Goal: Find specific page/section: Find specific page/section

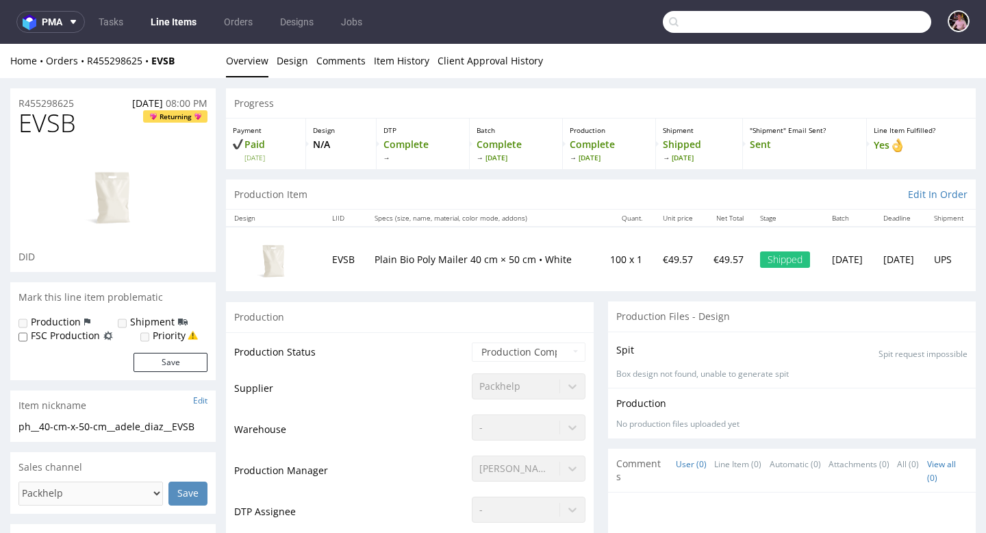
click at [898, 25] on input "text" at bounding box center [797, 22] width 268 height 22
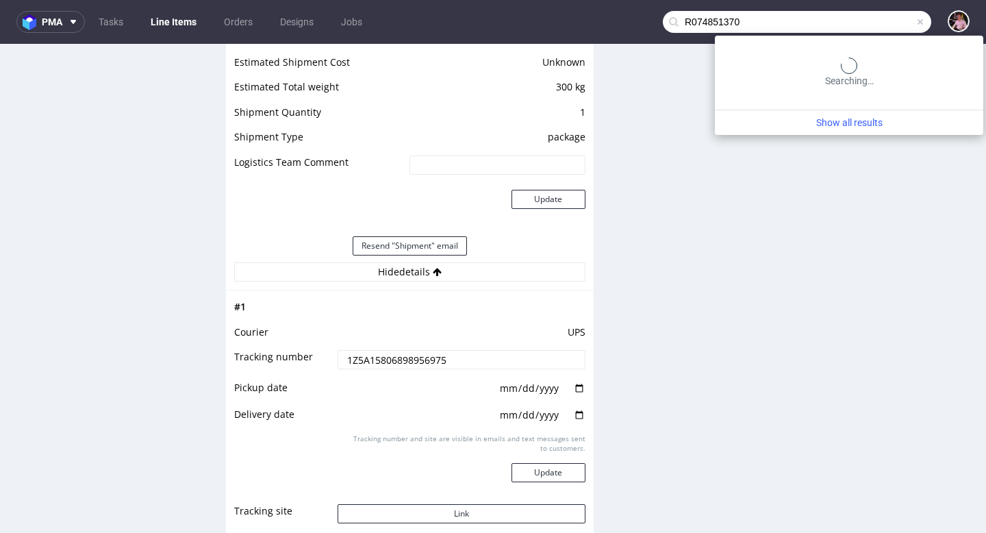
type input "R074851370"
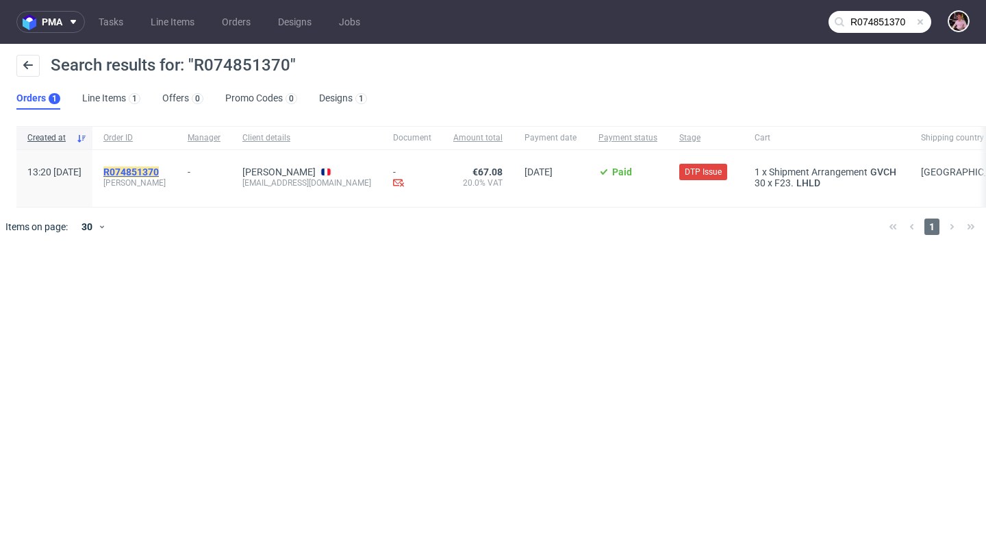
click at [146, 168] on mark "R074851370" at bounding box center [130, 171] width 55 height 11
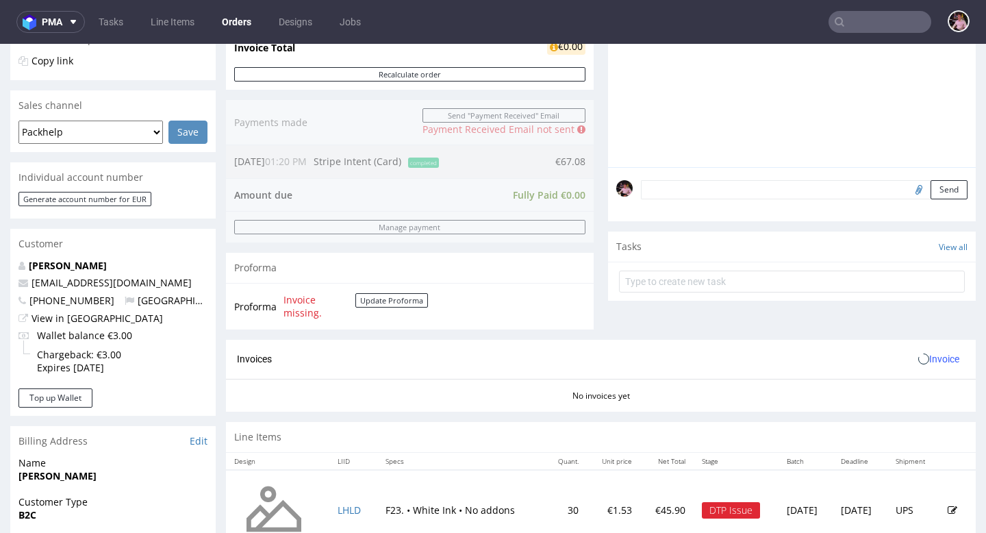
scroll to position [455, 0]
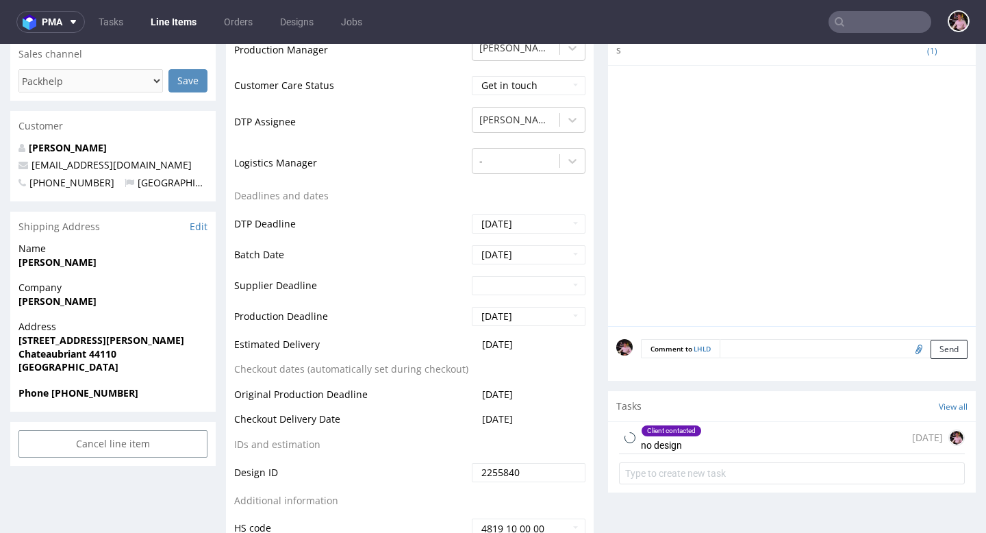
scroll to position [462, 0]
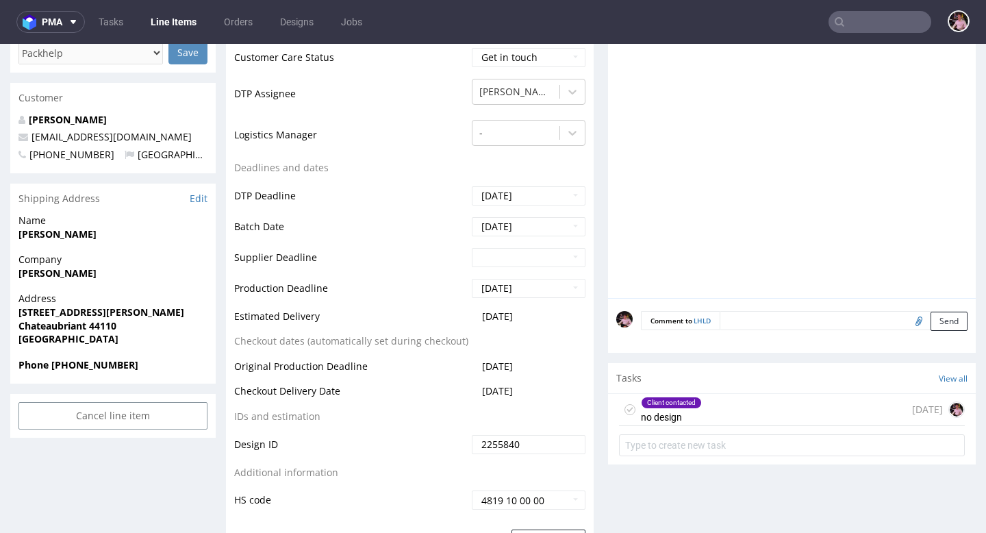
click at [784, 418] on div "Client contacted no design [DATE]" at bounding box center [792, 410] width 346 height 32
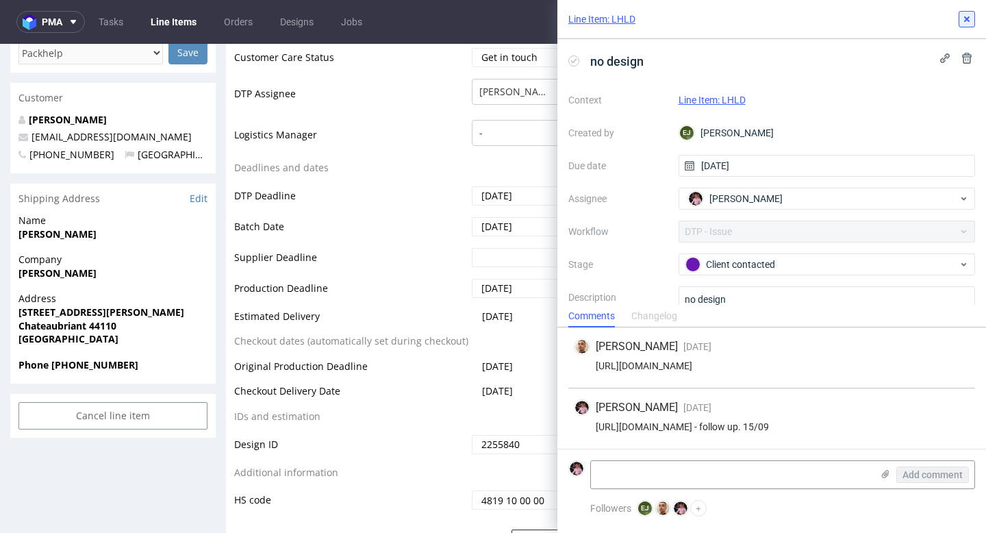
click at [965, 18] on icon at bounding box center [967, 19] width 11 height 11
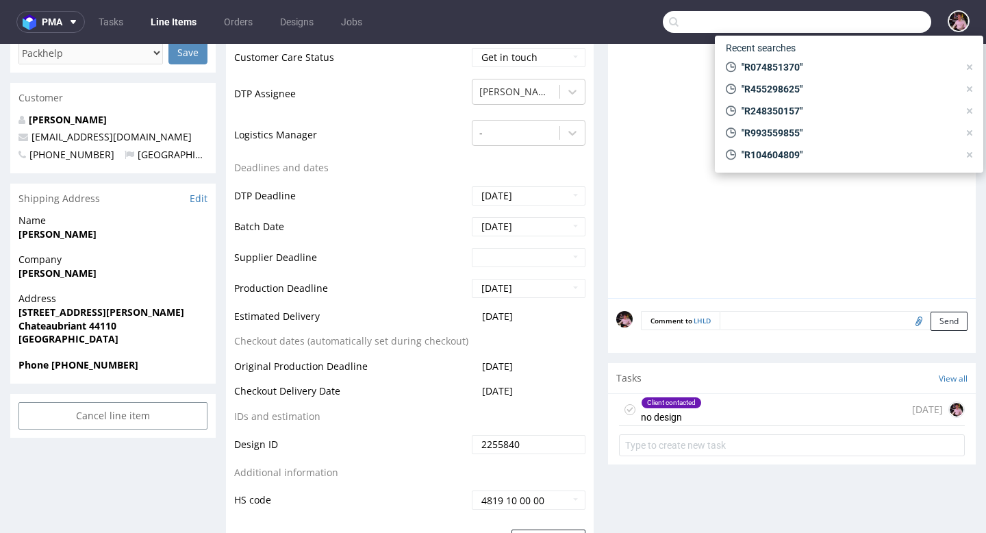
click at [892, 16] on input "text" at bounding box center [797, 22] width 268 height 22
paste input "R682366773"
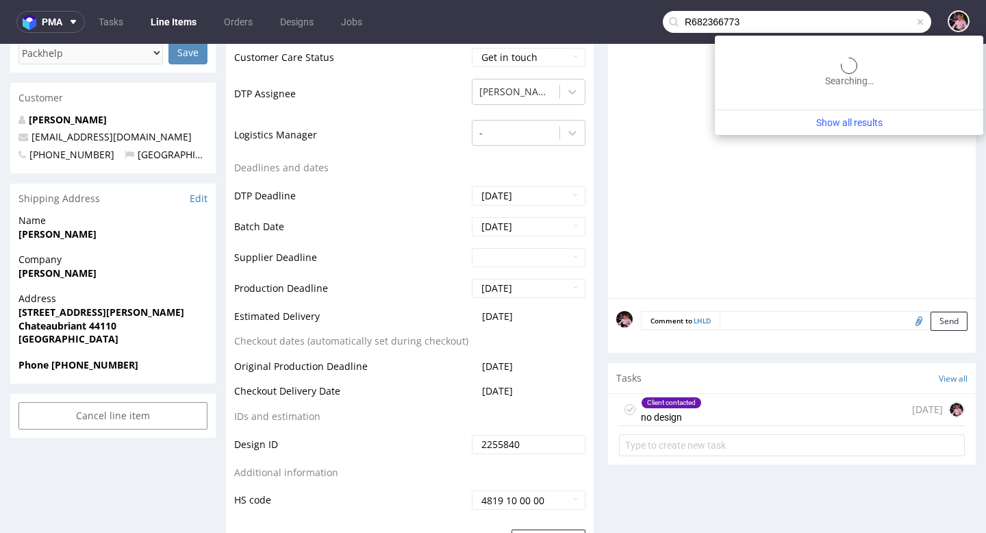
type input "R682366773"
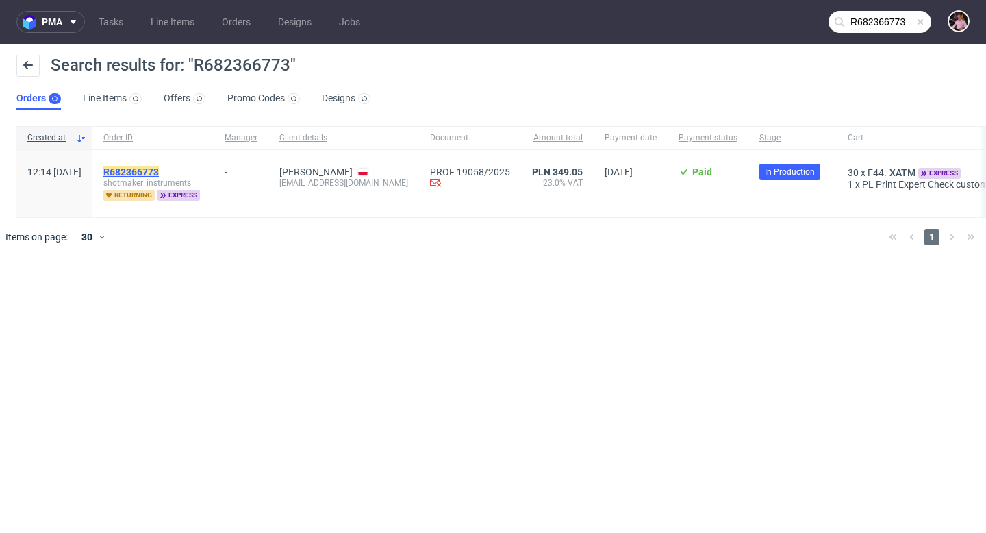
click at [159, 167] on mark "R682366773" at bounding box center [130, 171] width 55 height 11
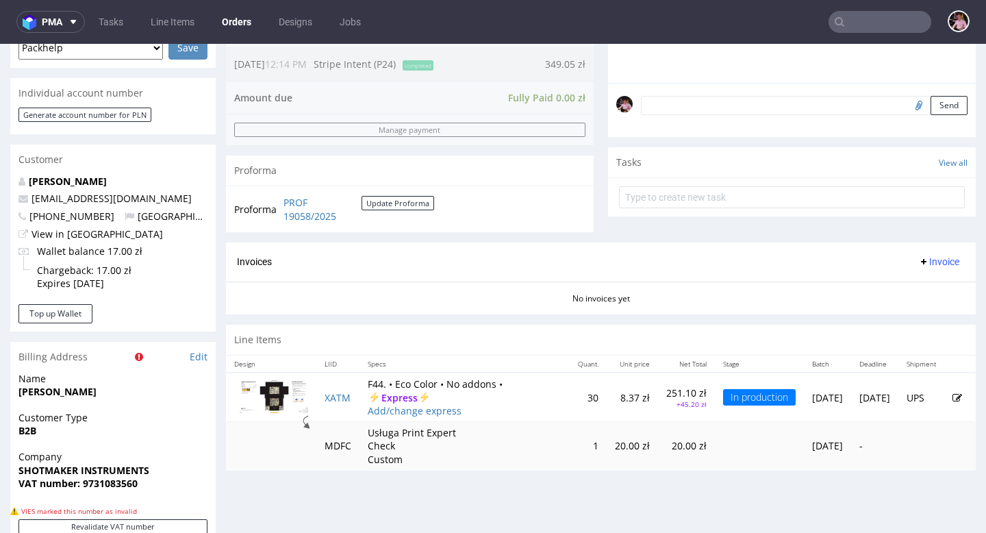
scroll to position [429, 0]
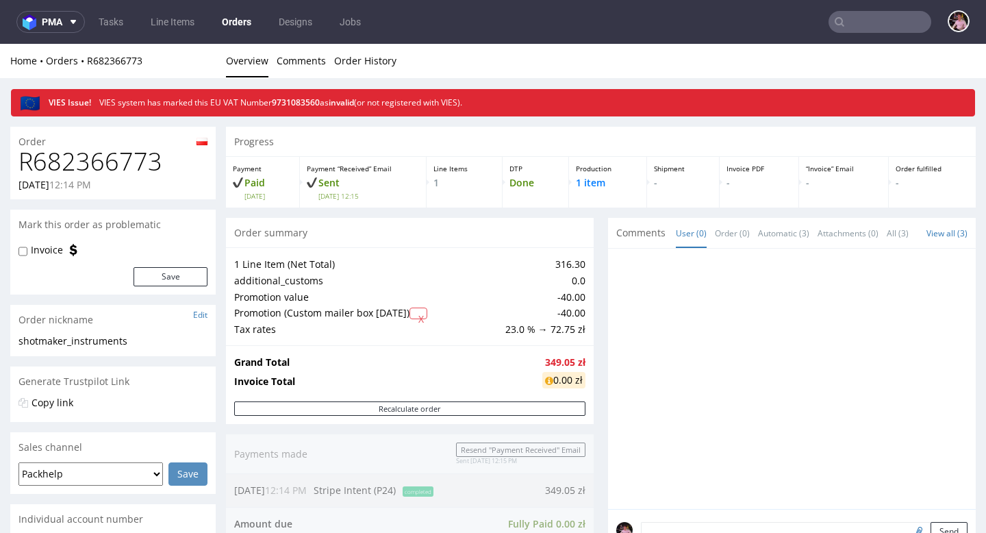
click at [103, 175] on h1 "R682366773" at bounding box center [112, 161] width 189 height 27
copy h1 "R682366773"
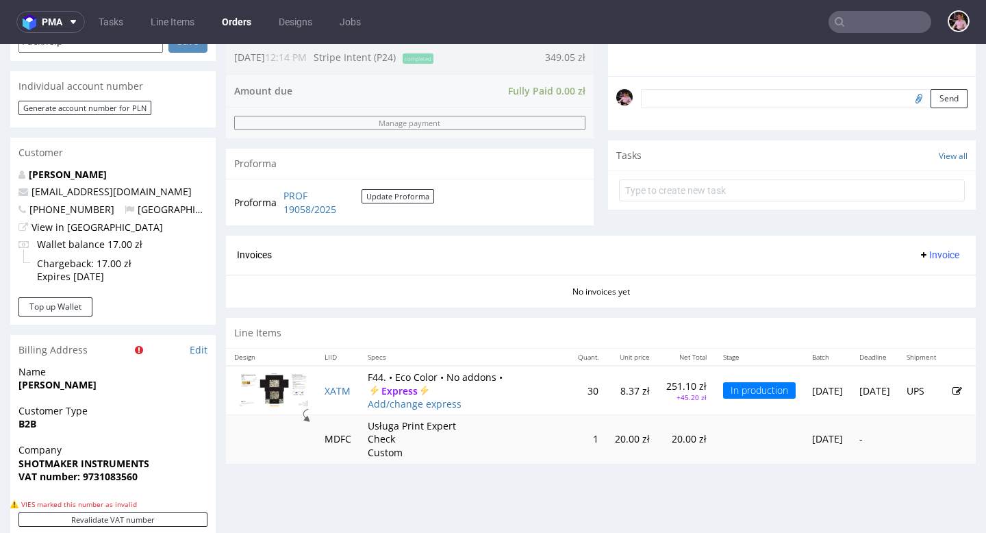
scroll to position [732, 0]
